Goal: Find specific page/section: Find specific page/section

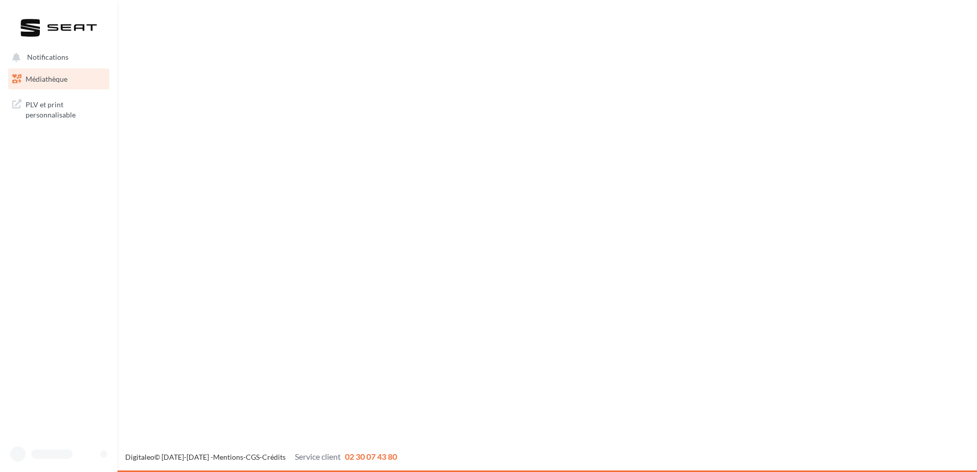
drag, startPoint x: 0, startPoint y: 0, endPoint x: 62, endPoint y: 76, distance: 97.7
click at [62, 76] on span "Médiathèque" at bounding box center [47, 79] width 42 height 9
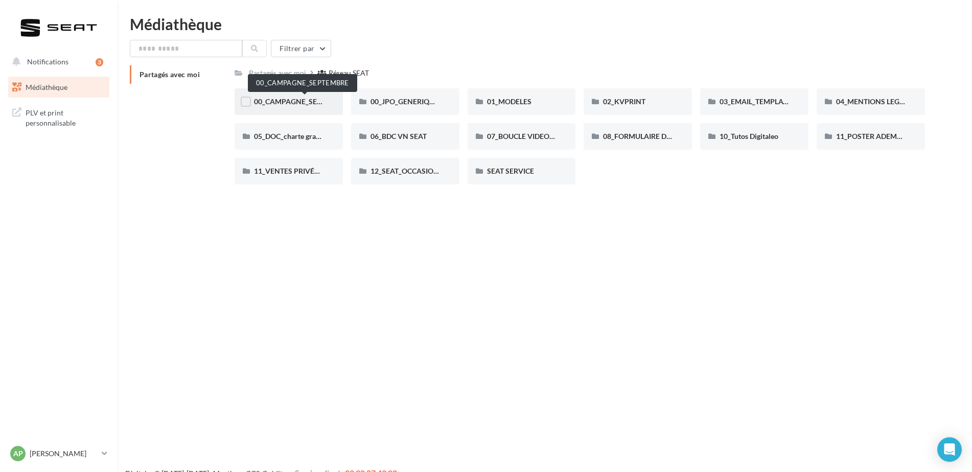
click at [291, 99] on span "00_CAMPAGNE_SEPTEMBRE" at bounding box center [302, 101] width 96 height 9
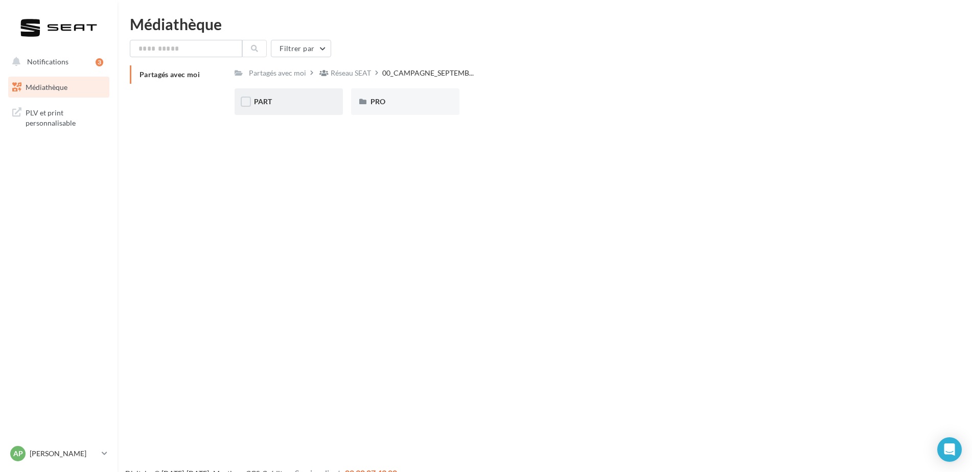
click at [262, 107] on div "PART" at bounding box center [288, 101] width 108 height 27
click at [263, 103] on span "ARONA" at bounding box center [267, 101] width 26 height 9
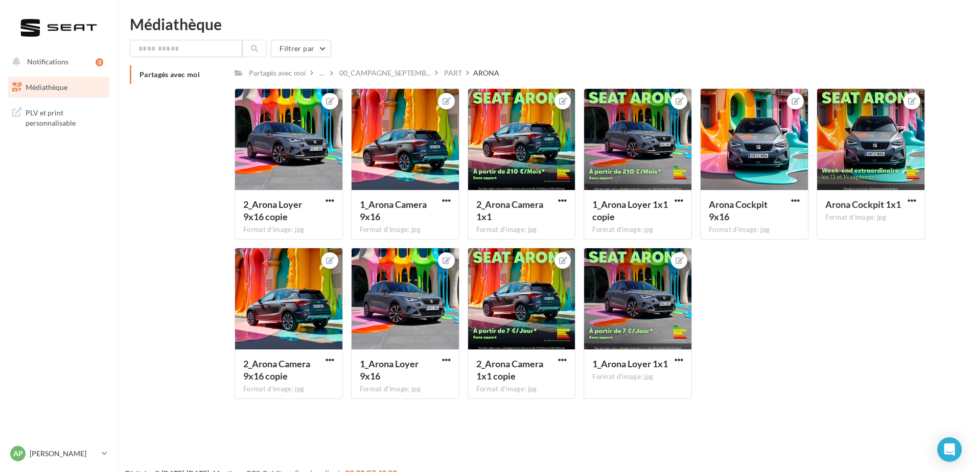
click at [63, 88] on span "Médiathèque" at bounding box center [47, 87] width 42 height 9
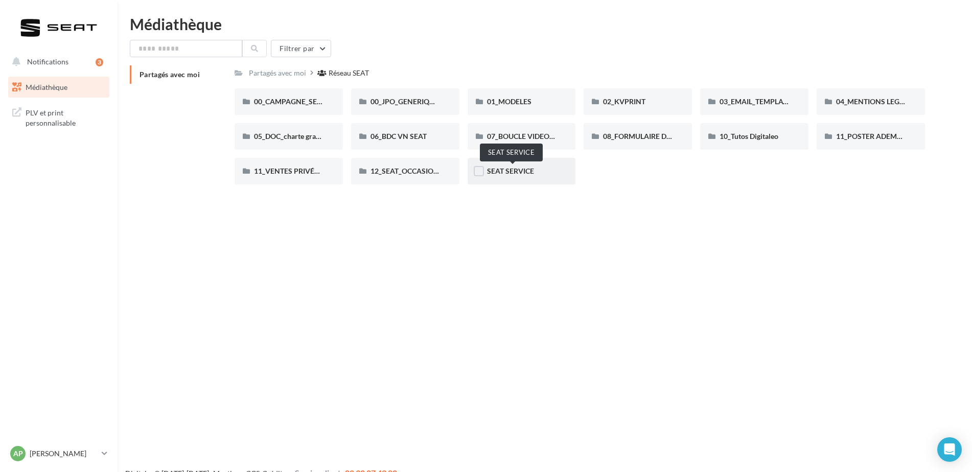
click at [498, 173] on span "SEAT SERVICE" at bounding box center [510, 171] width 47 height 9
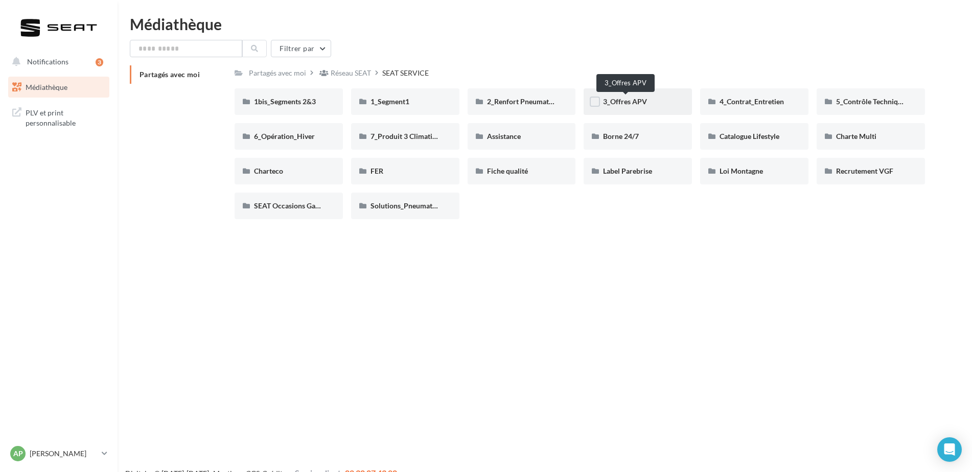
click at [628, 102] on span "3_Offres APV" at bounding box center [625, 101] width 44 height 9
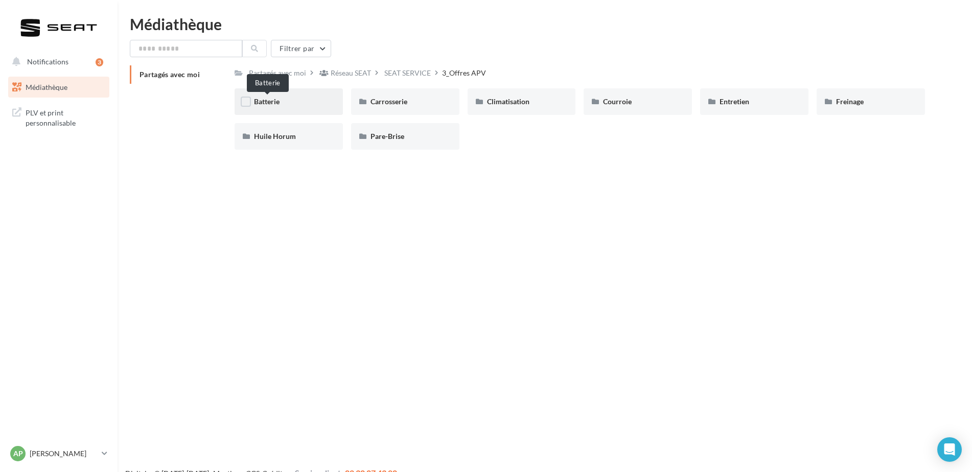
click at [269, 100] on span "Batterie" at bounding box center [267, 101] width 26 height 9
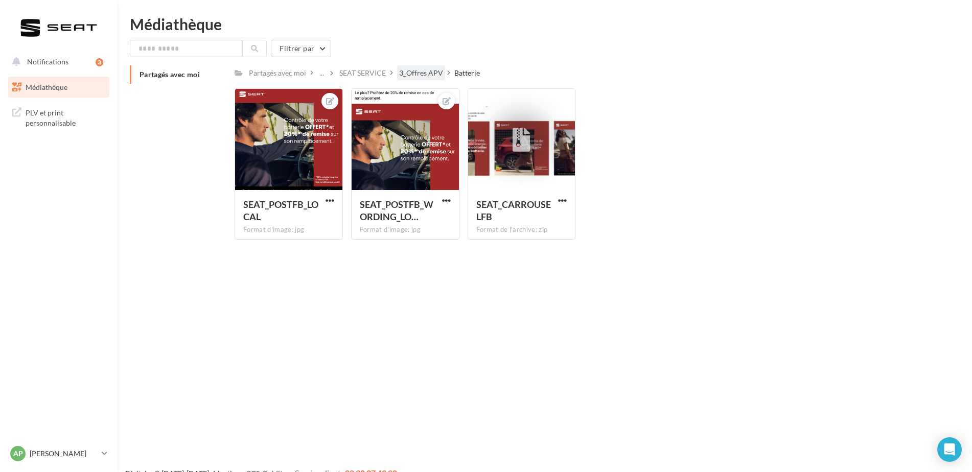
click at [432, 70] on div "3_Offres APV" at bounding box center [421, 73] width 44 height 10
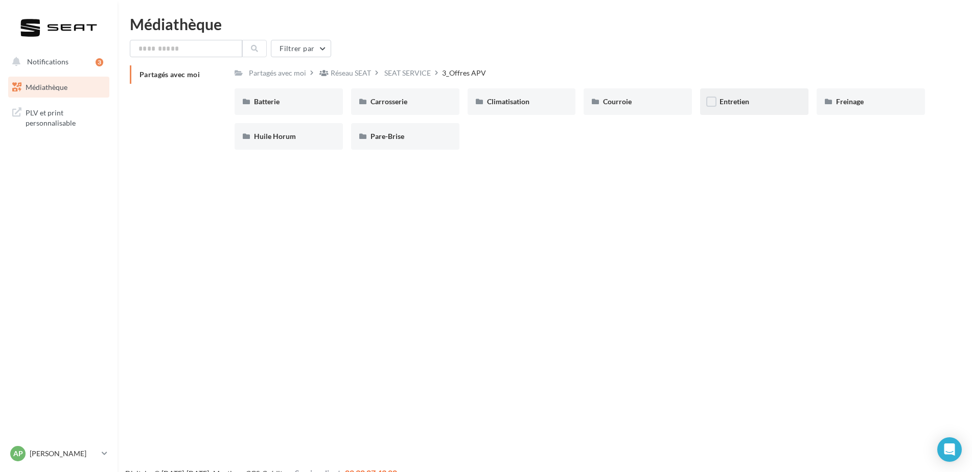
click at [718, 97] on div "Entretien" at bounding box center [754, 101] width 108 height 27
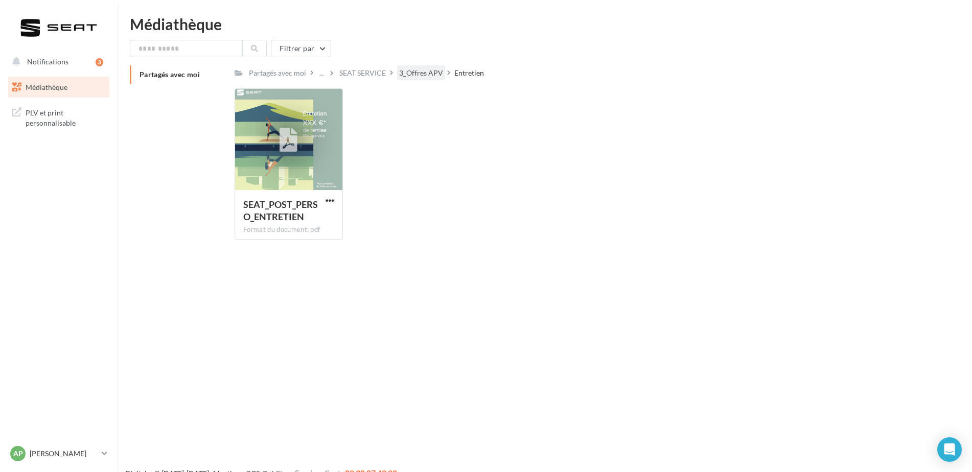
click at [432, 68] on div "3_Offres APV" at bounding box center [421, 73] width 44 height 10
